Goal: Task Accomplishment & Management: Manage account settings

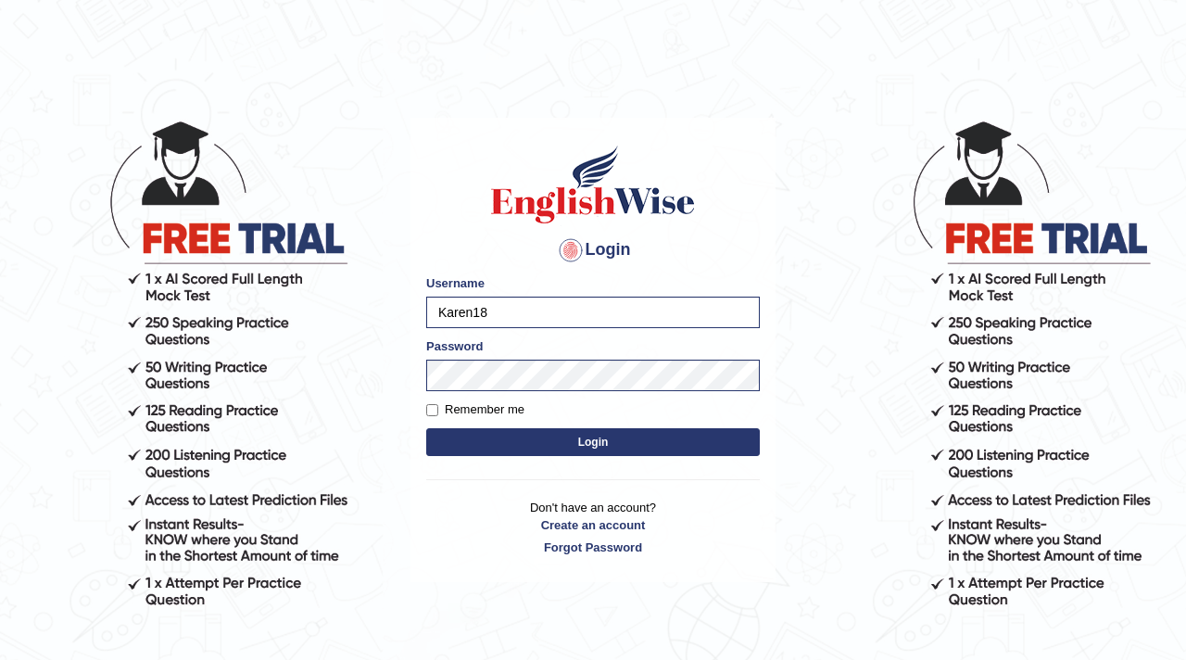
click at [577, 438] on button "Login" at bounding box center [593, 442] width 334 height 28
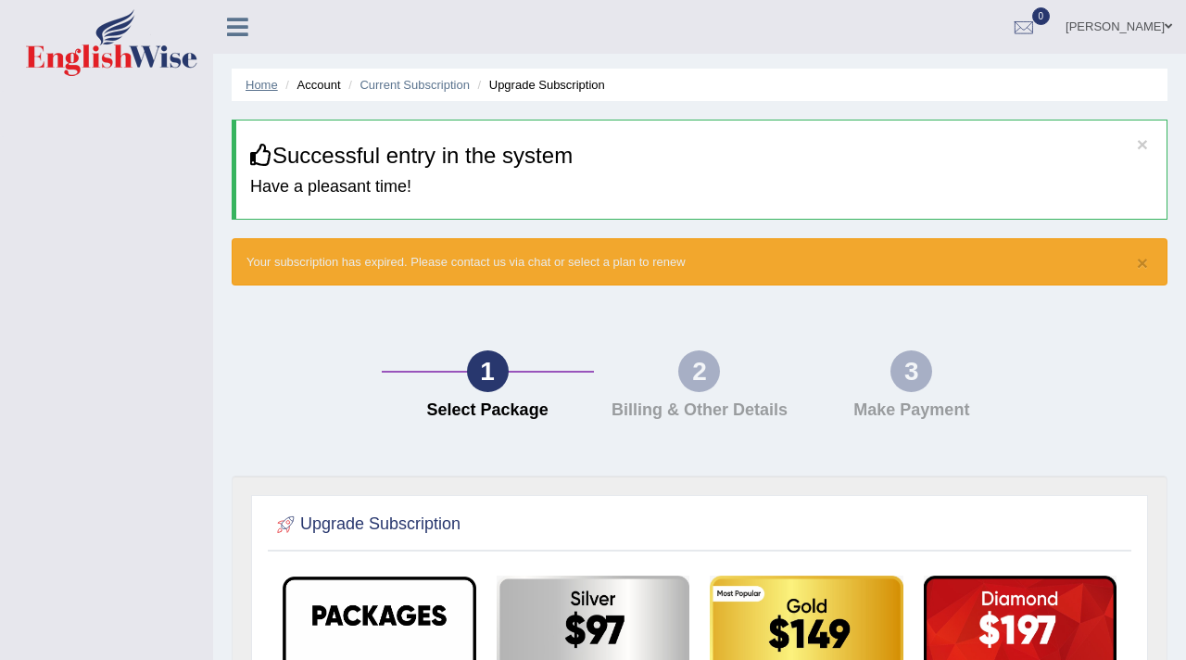
click at [259, 81] on link "Home" at bounding box center [262, 85] width 32 height 14
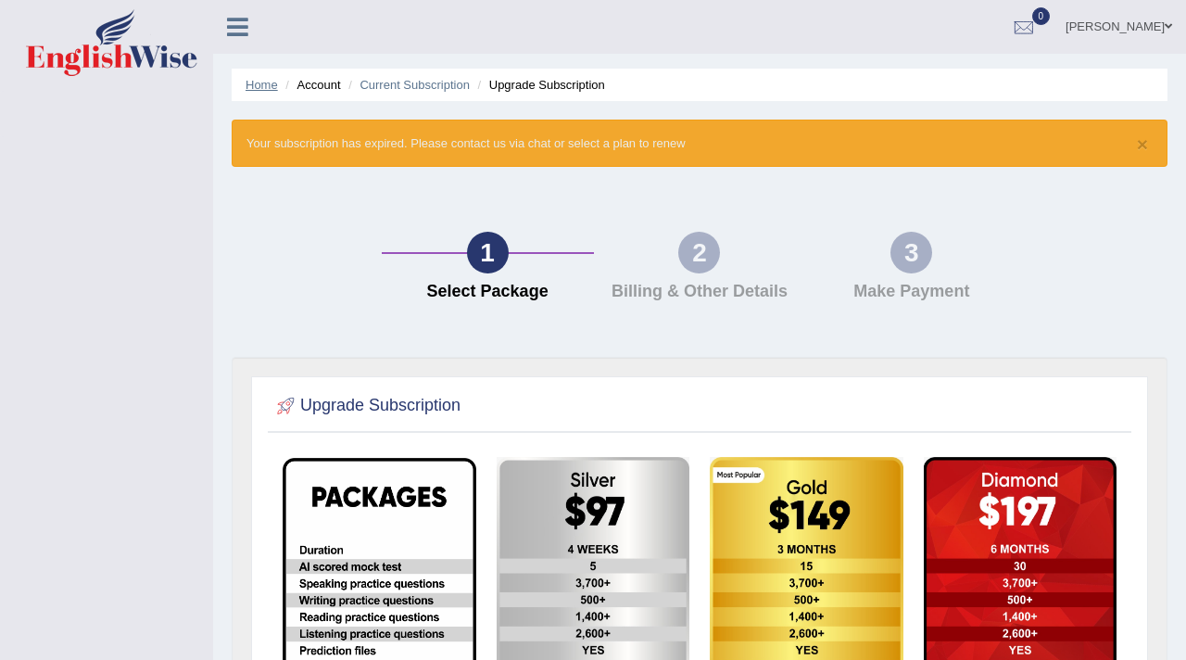
click at [261, 85] on link "Home" at bounding box center [262, 85] width 32 height 14
click at [234, 26] on icon at bounding box center [237, 27] width 21 height 24
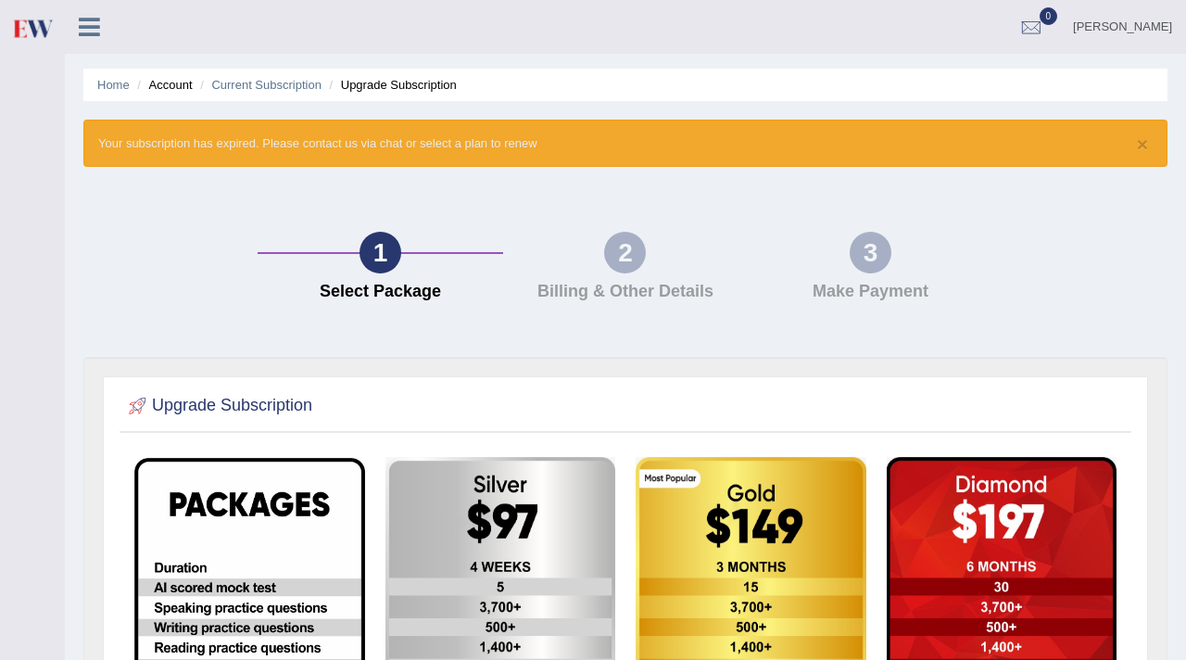
click at [82, 17] on icon at bounding box center [89, 27] width 21 height 24
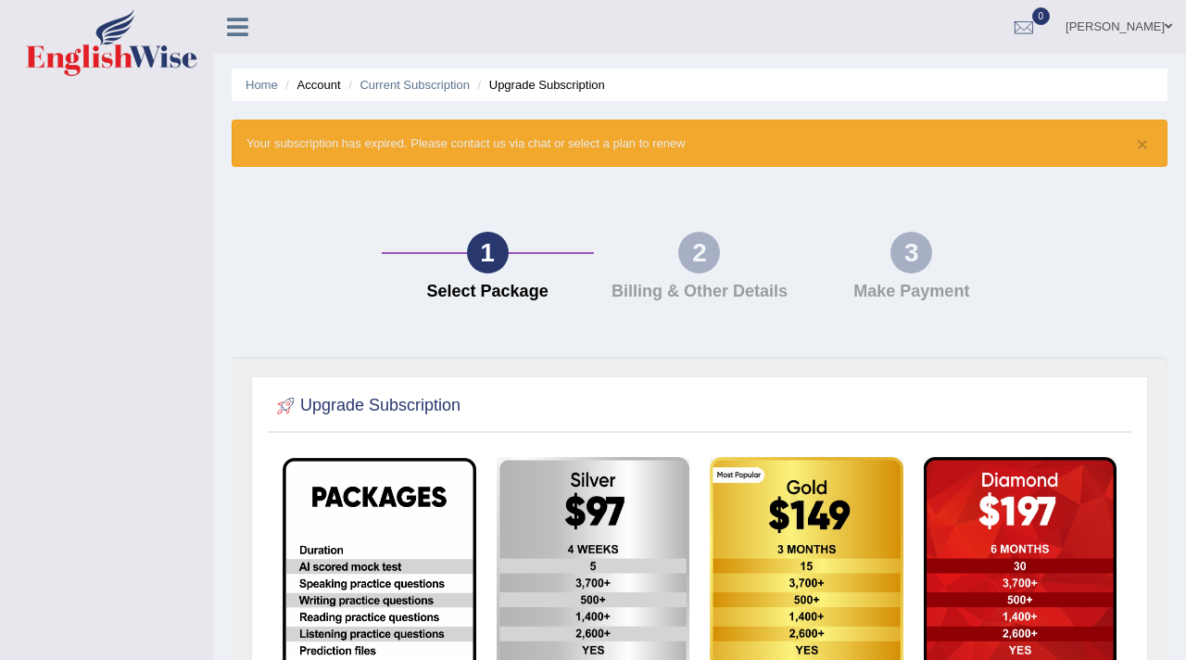
click at [1168, 31] on span at bounding box center [1168, 26] width 7 height 12
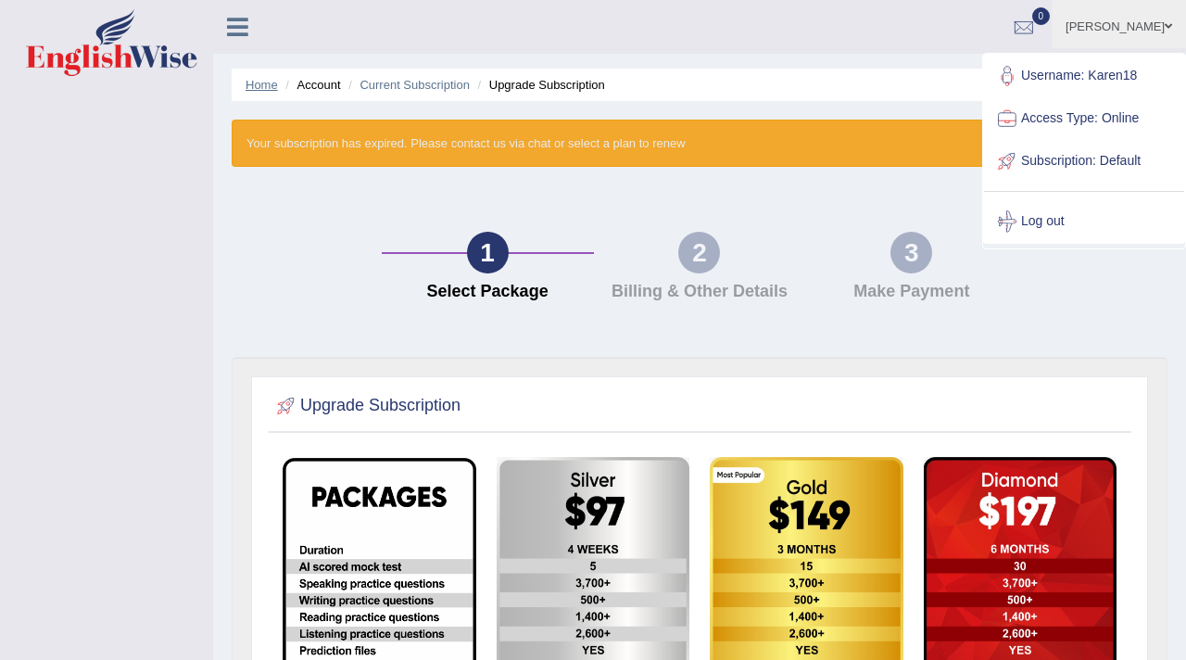
click at [257, 88] on link "Home" at bounding box center [262, 85] width 32 height 14
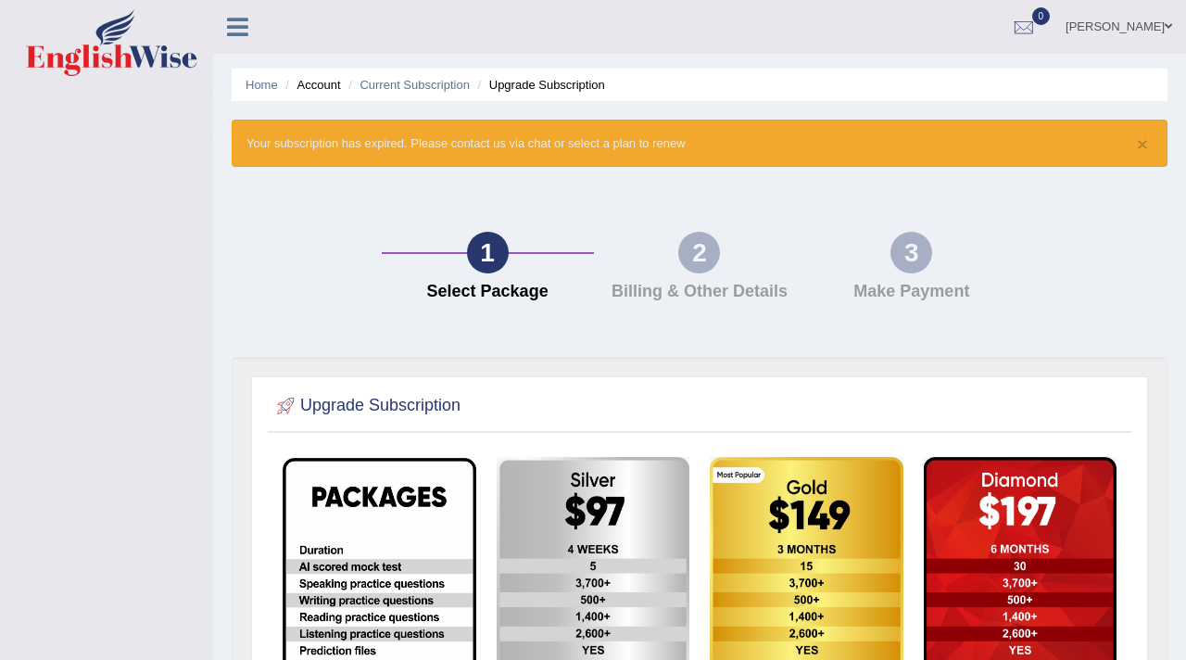
click at [91, 63] on img at bounding box center [111, 42] width 171 height 67
click at [1151, 148] on div "× Your subscription has expired. Please contact us via chat or select a plan to…" at bounding box center [700, 143] width 936 height 47
click at [1149, 147] on div "× Your subscription has expired. Please contact us via chat or select a plan to…" at bounding box center [700, 143] width 936 height 47
click at [1146, 146] on button "×" at bounding box center [1142, 143] width 11 height 19
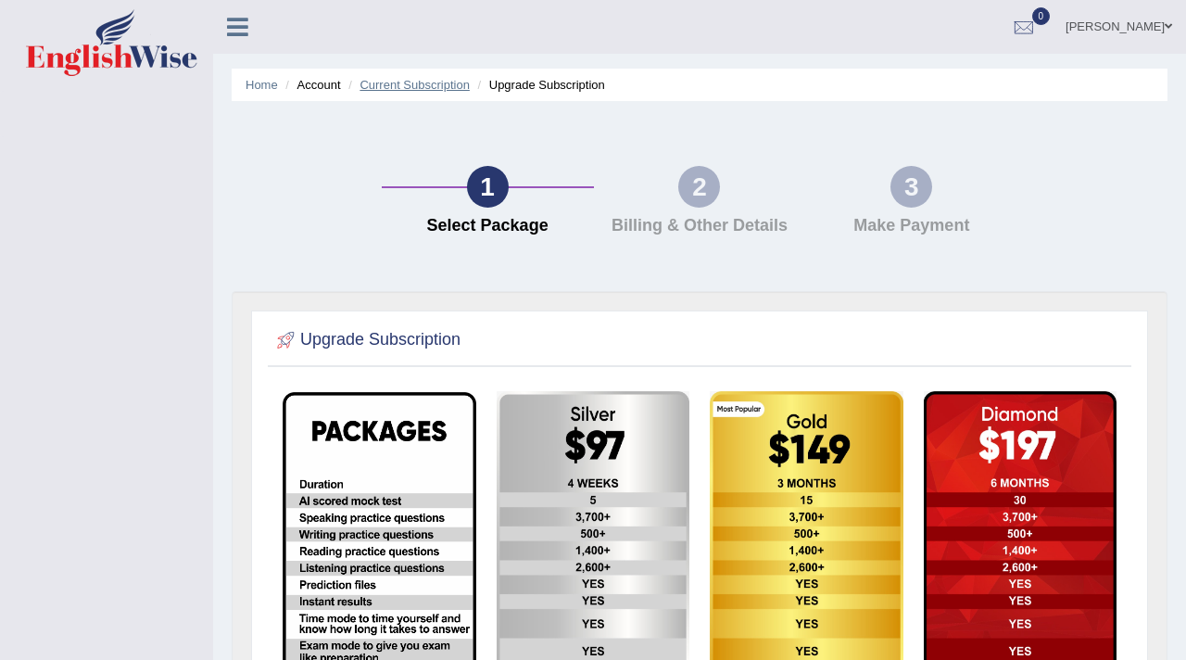
click at [433, 83] on link "Current Subscription" at bounding box center [415, 85] width 110 height 14
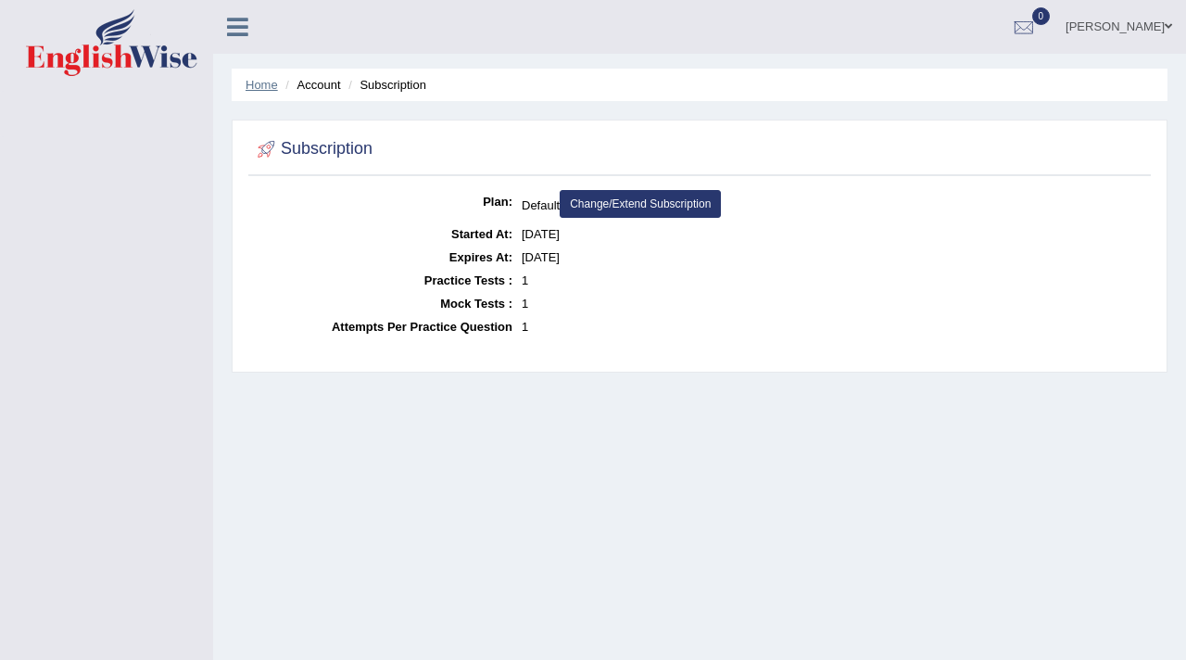
click at [263, 87] on link "Home" at bounding box center [262, 85] width 32 height 14
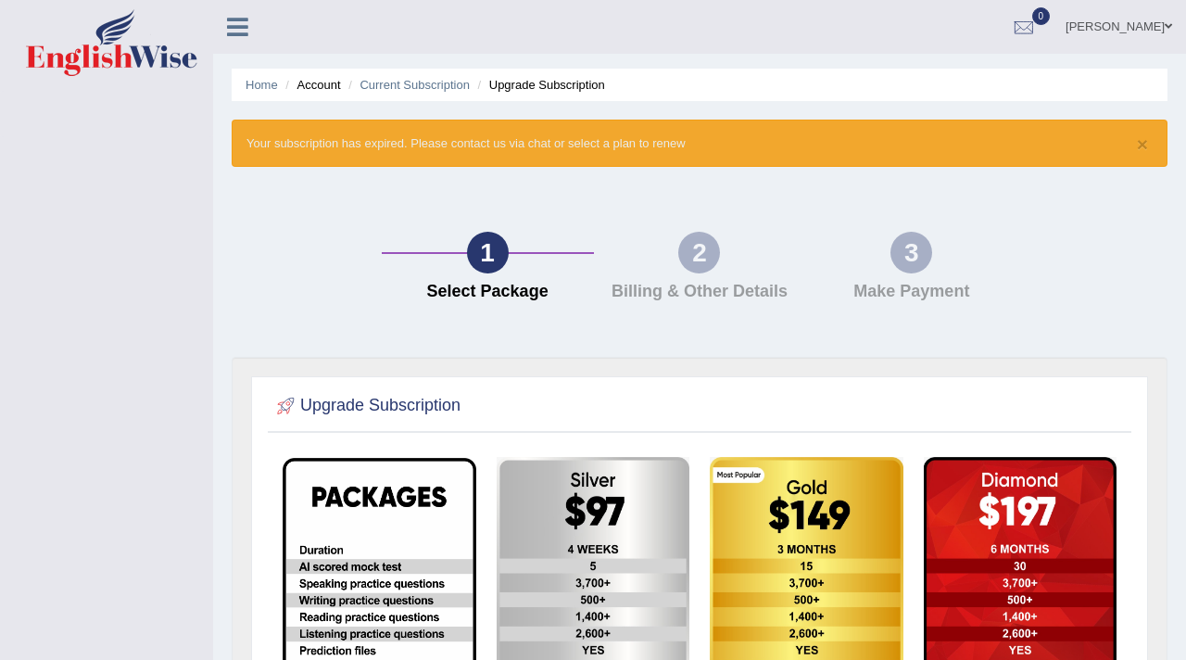
click at [237, 29] on icon at bounding box center [237, 27] width 21 height 24
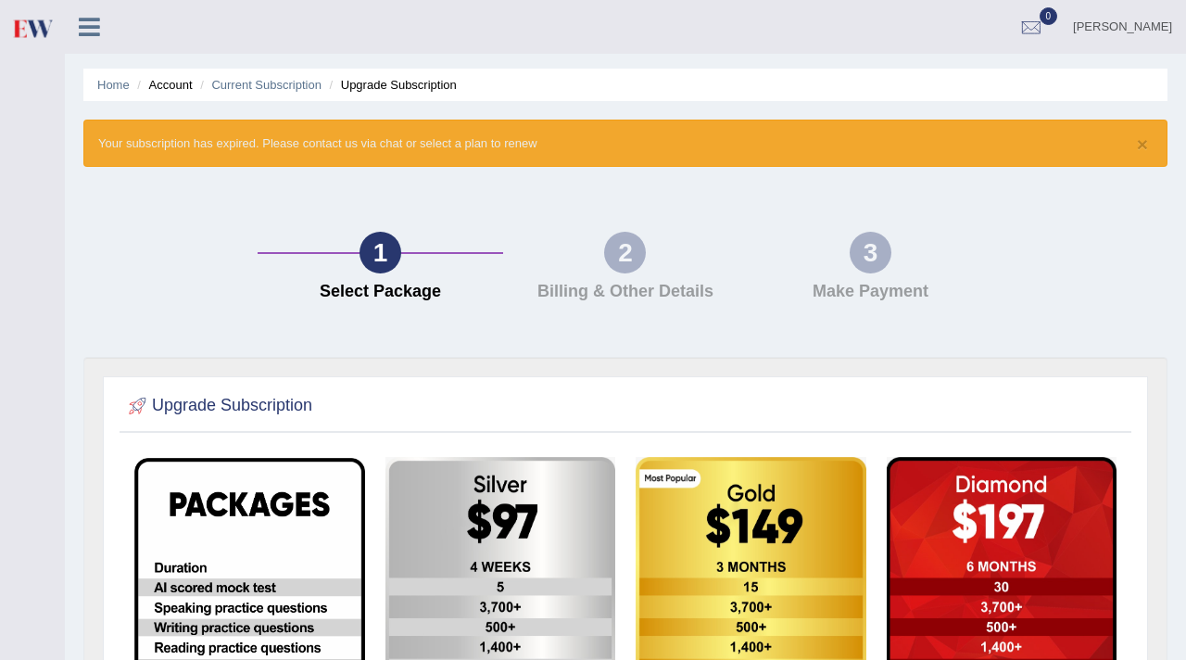
click at [93, 25] on icon at bounding box center [89, 27] width 21 height 24
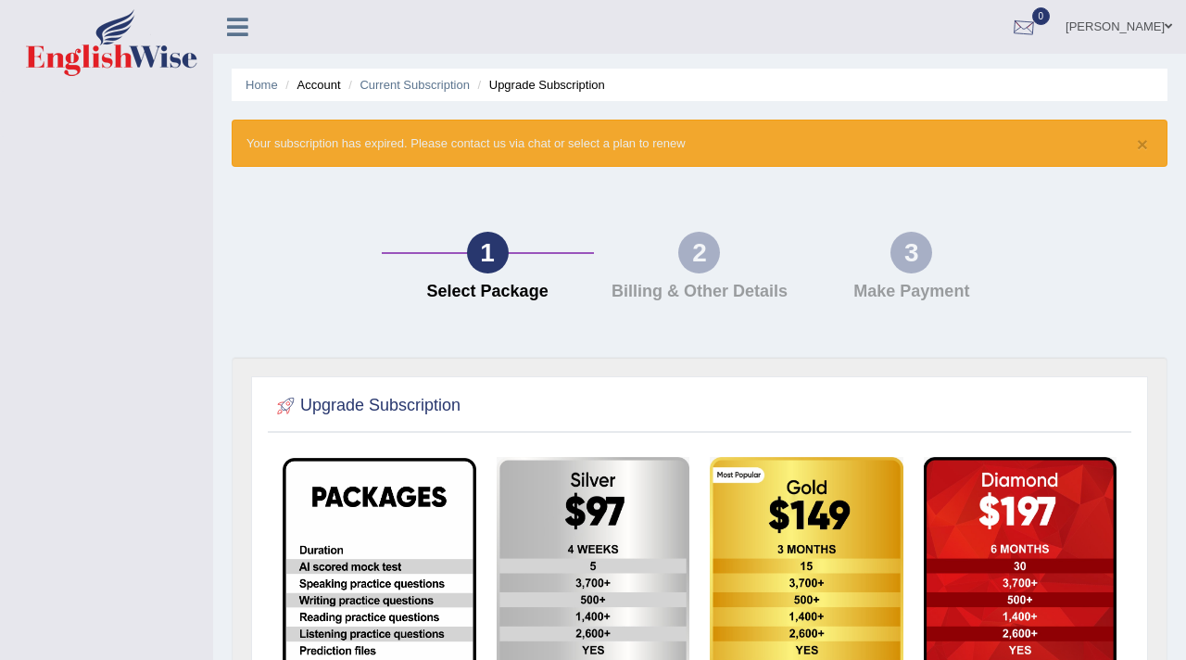
click at [1125, 18] on link "Karen Jong" at bounding box center [1119, 24] width 134 height 48
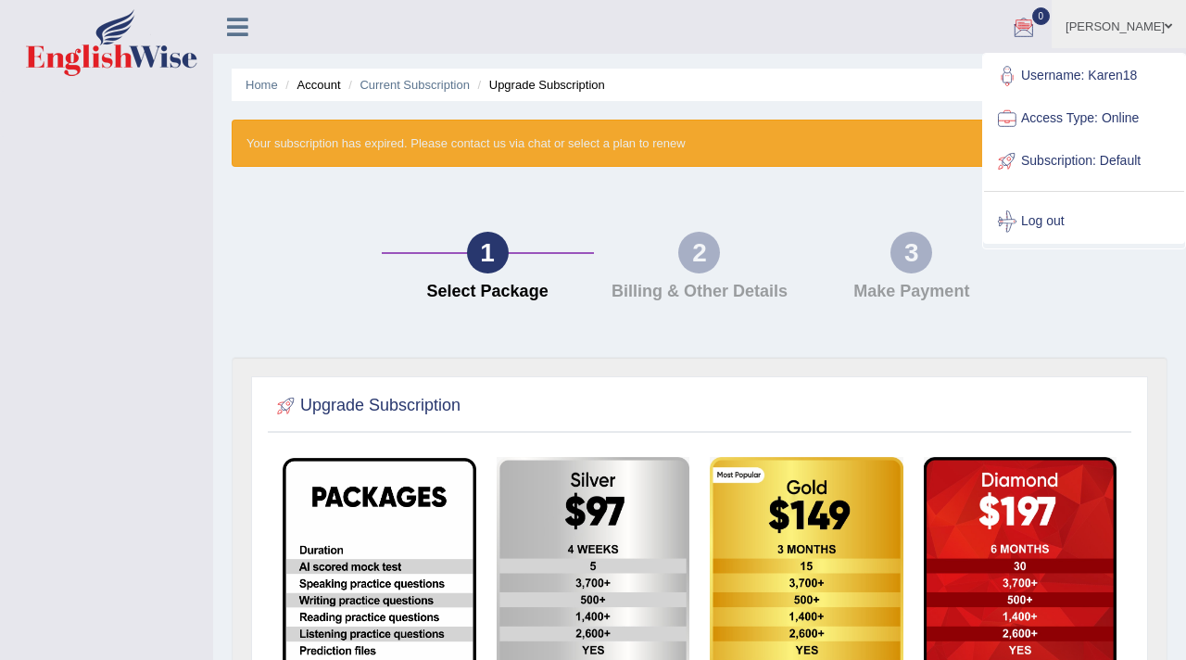
click at [1072, 119] on link "Access Type: Online" at bounding box center [1084, 118] width 200 height 43
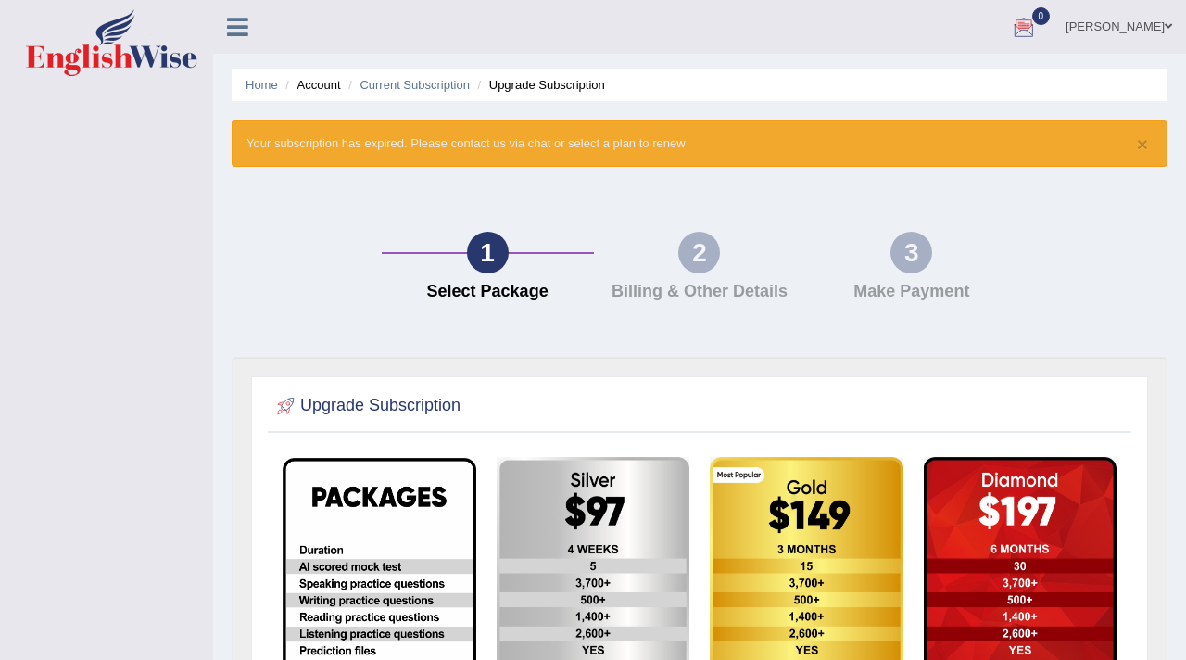
click at [117, 50] on img at bounding box center [111, 42] width 171 height 67
click at [1144, 26] on link "[PERSON_NAME]" at bounding box center [1119, 24] width 134 height 48
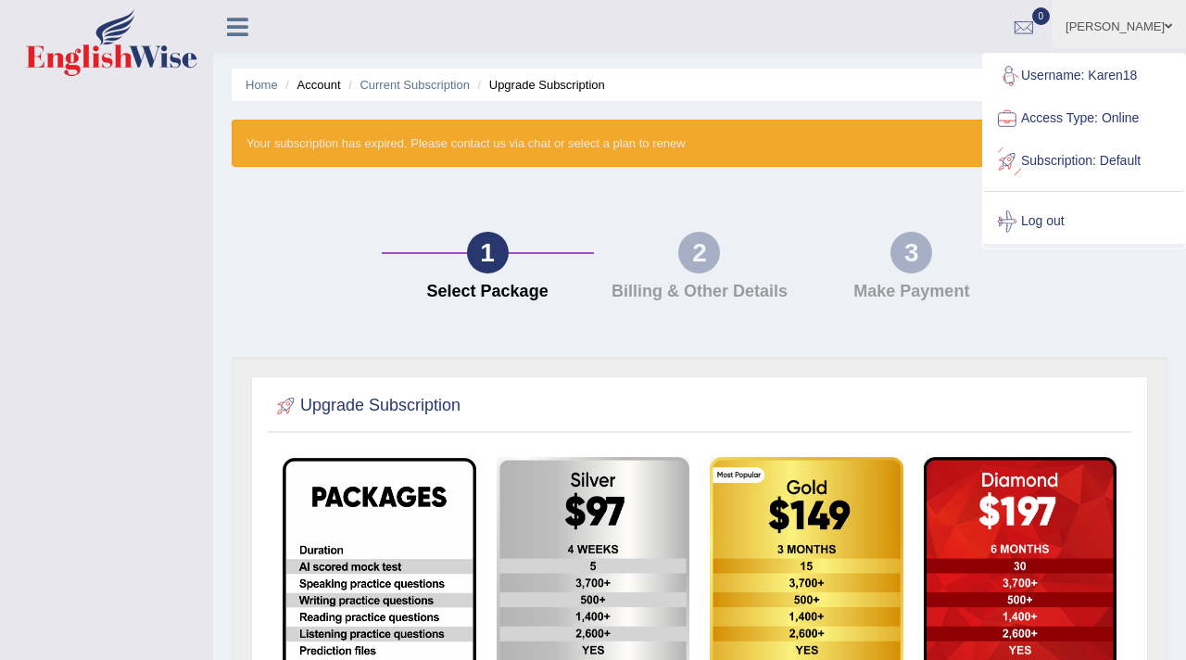
click at [1076, 160] on link "Subscription: Default" at bounding box center [1084, 161] width 200 height 43
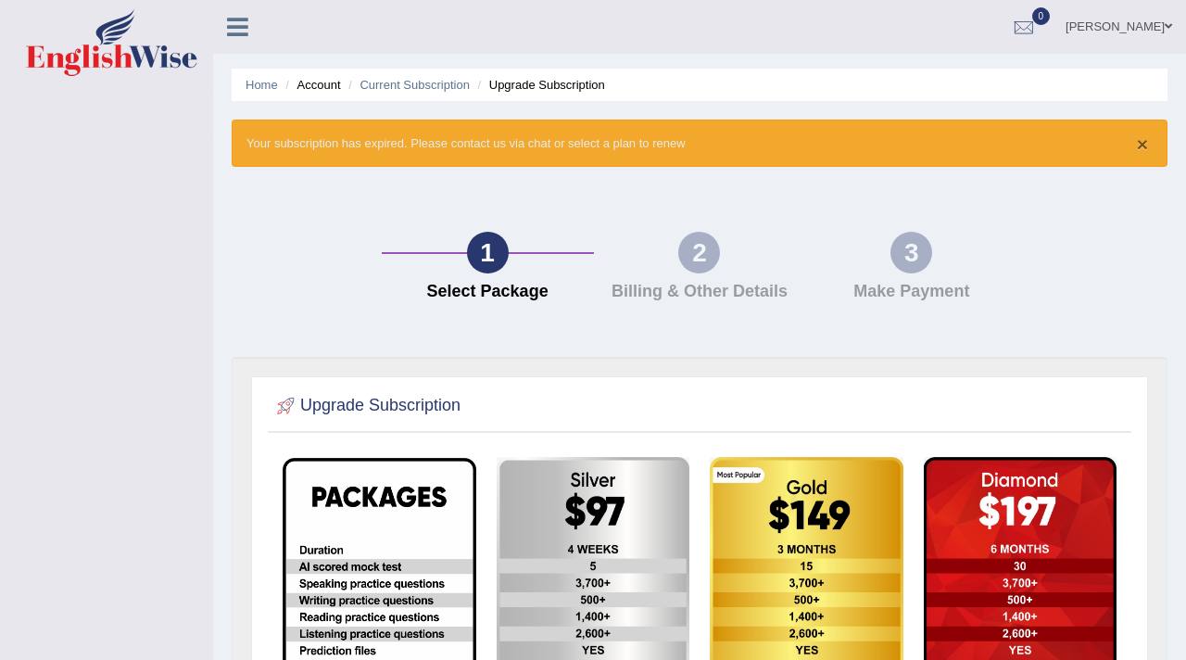
click at [1146, 145] on button "×" at bounding box center [1142, 143] width 11 height 19
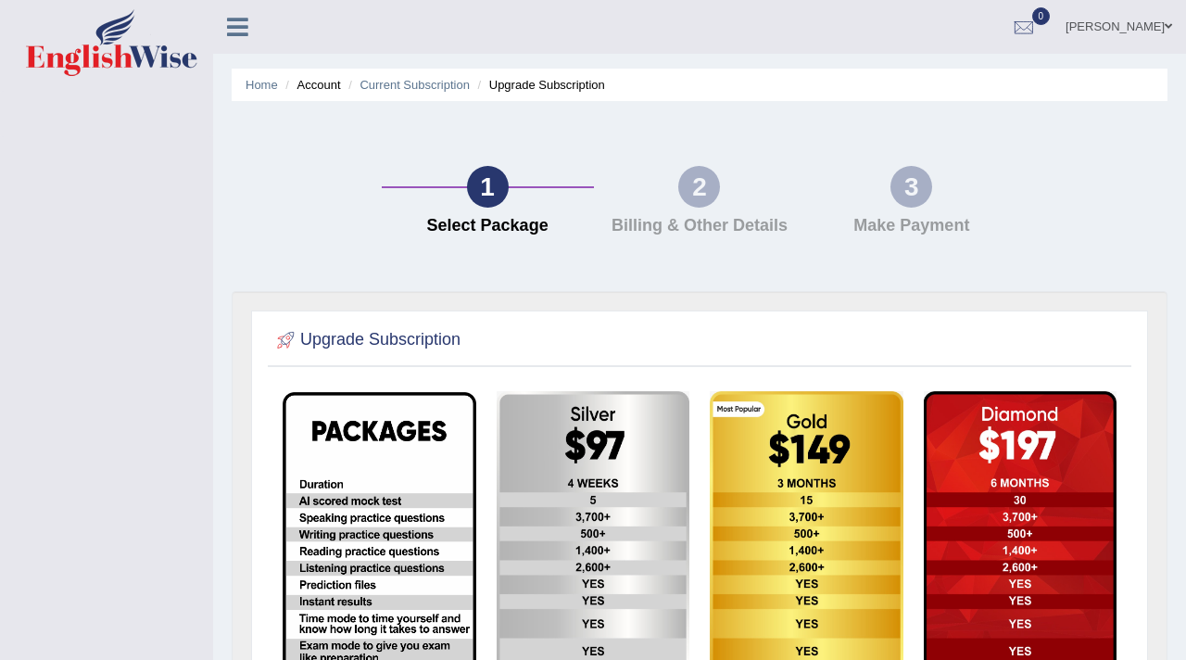
click at [1151, 26] on link "[PERSON_NAME]" at bounding box center [1119, 24] width 134 height 48
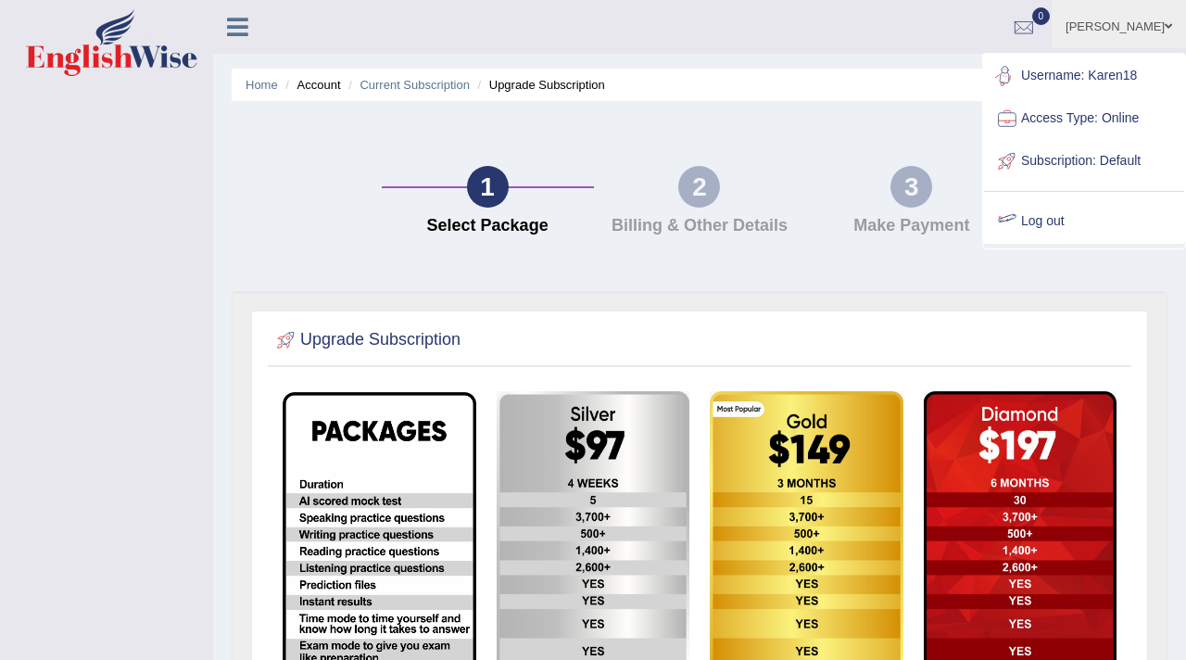
click at [1045, 214] on link "Log out" at bounding box center [1084, 221] width 200 height 43
